Goal: Transaction & Acquisition: Obtain resource

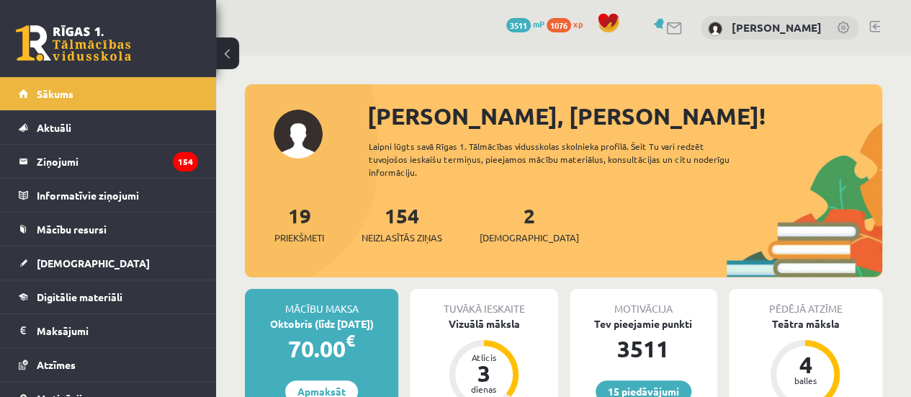
click at [822, 19] on div "[PERSON_NAME]" at bounding box center [779, 28] width 158 height 24
click at [816, 32] on link "[PERSON_NAME]" at bounding box center [776, 27] width 90 height 14
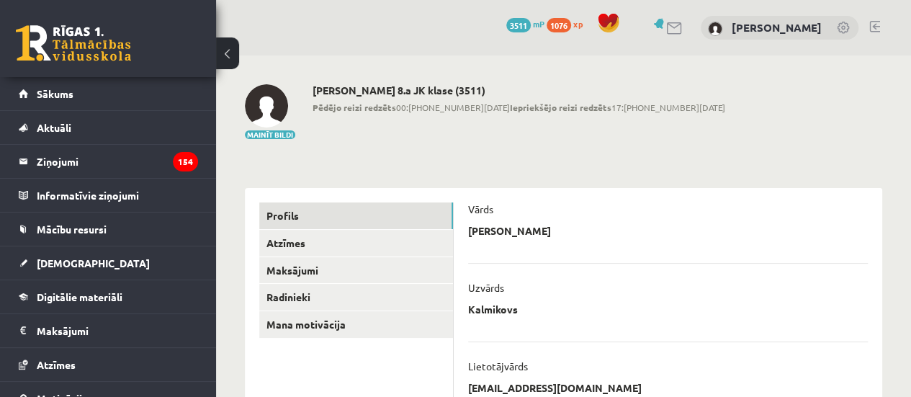
click at [844, 24] on link at bounding box center [844, 29] width 14 height 14
click at [887, 24] on div "0 Dāvanas 3511 mP 1076 xp Andrejs Kalmikovs" at bounding box center [563, 27] width 695 height 55
click at [871, 24] on link at bounding box center [874, 27] width 11 height 12
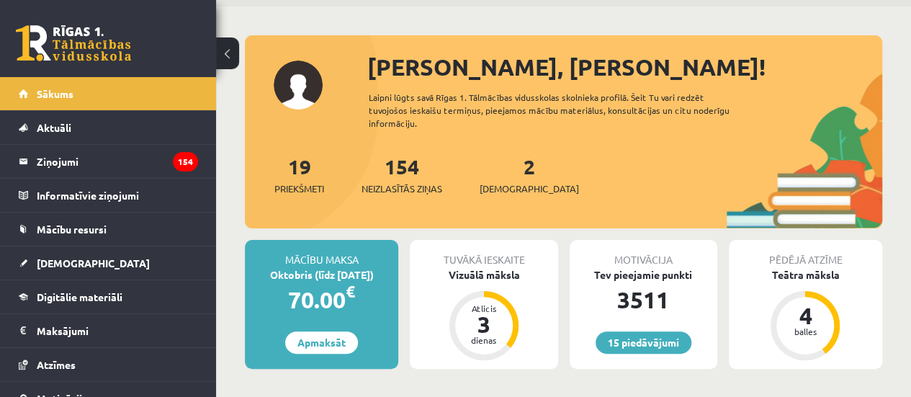
scroll to position [144, 0]
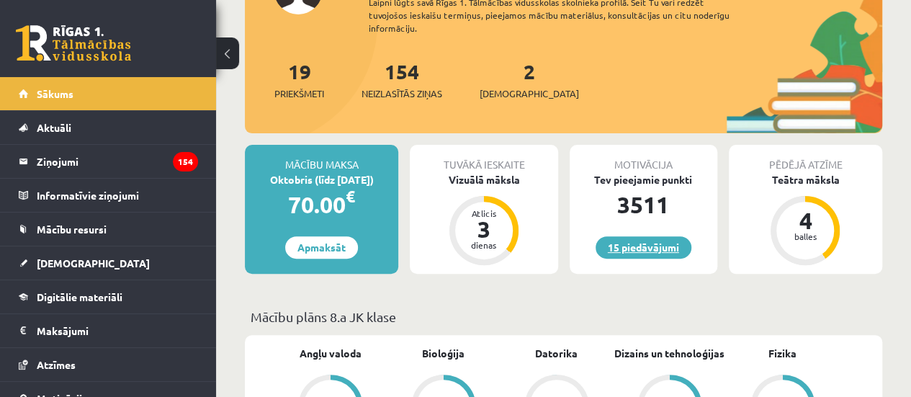
click at [642, 251] on link "15 piedāvājumi" at bounding box center [643, 247] width 96 height 22
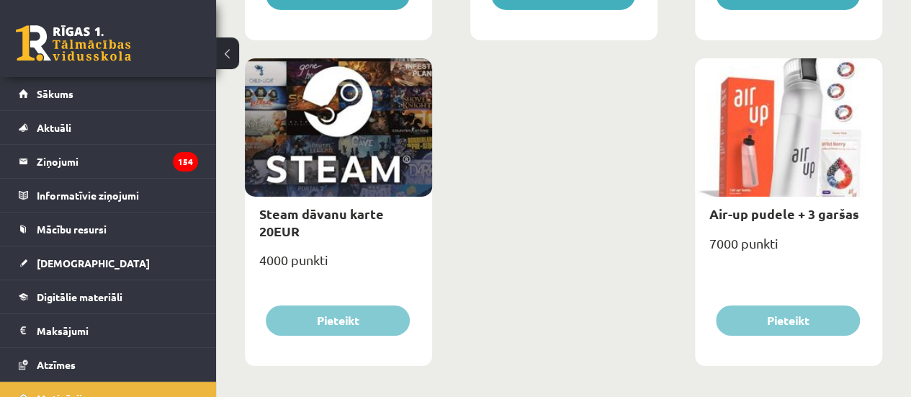
scroll to position [2466, 0]
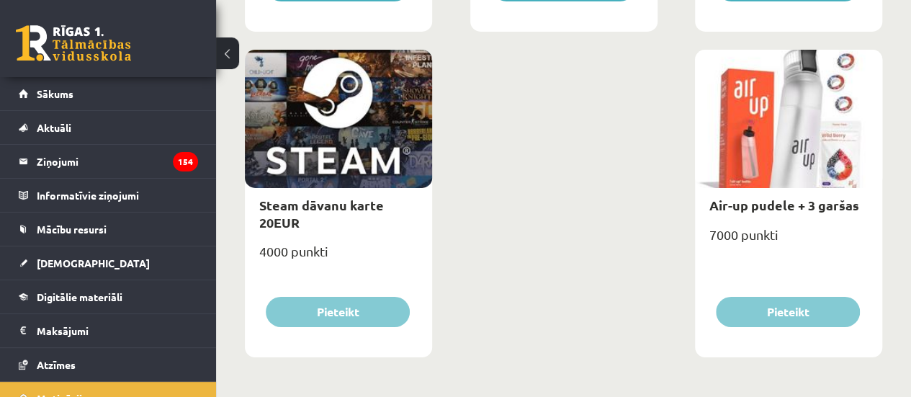
drag, startPoint x: 572, startPoint y: 181, endPoint x: 554, endPoint y: 145, distance: 39.9
